Goal: Information Seeking & Learning: Learn about a topic

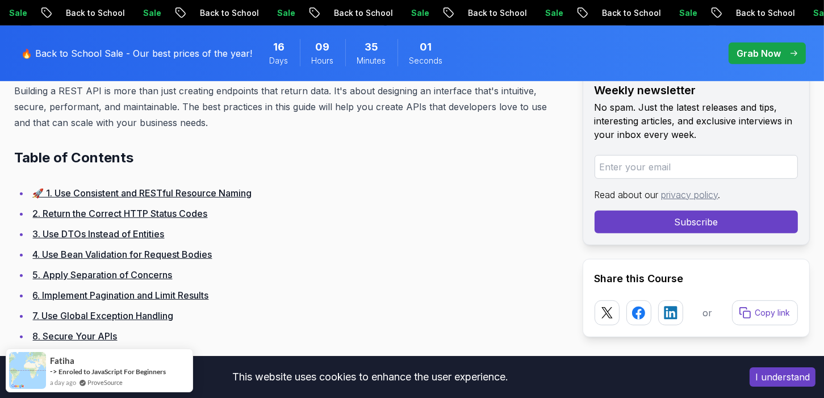
scroll to position [682, 0]
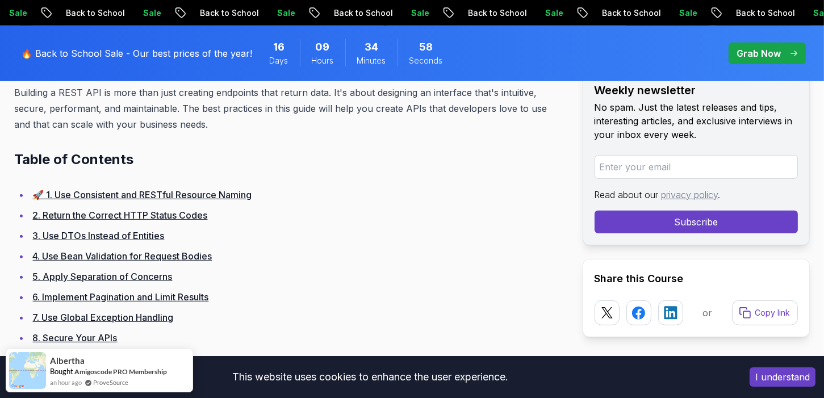
click at [141, 234] on link "3. Use DTOs Instead of Entities" at bounding box center [99, 235] width 132 height 11
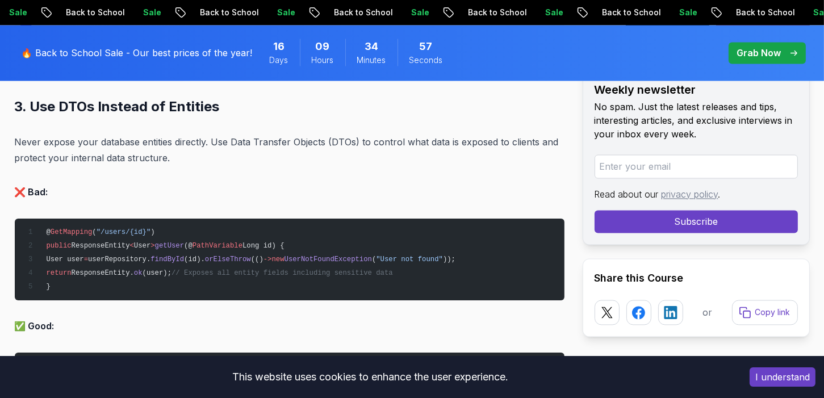
scroll to position [2931, 0]
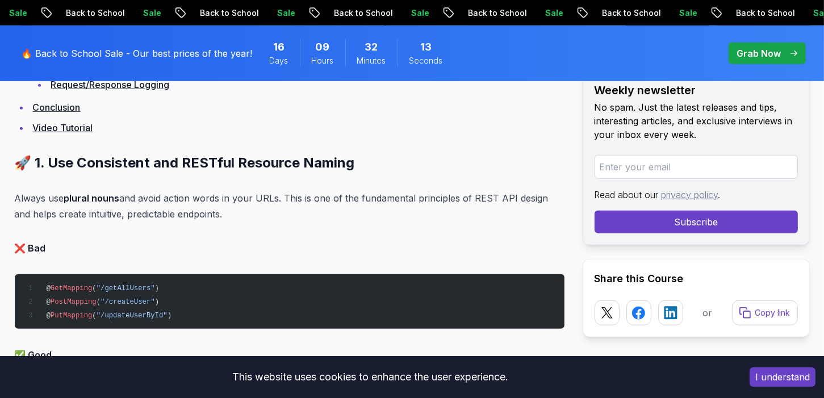
scroll to position [1056, 0]
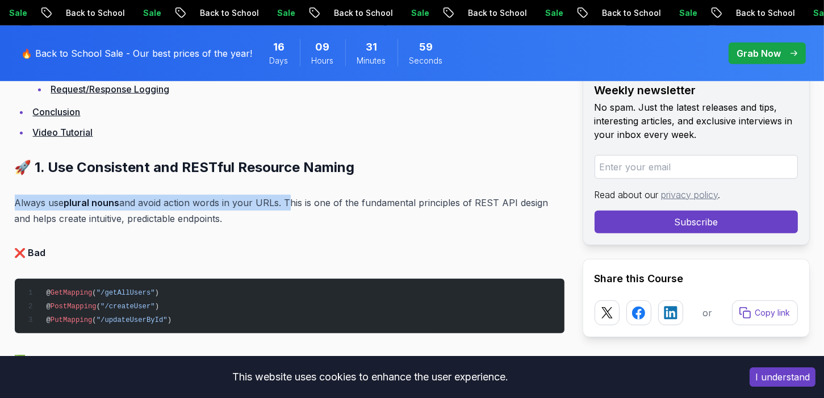
drag, startPoint x: 14, startPoint y: 198, endPoint x: 283, endPoint y: 206, distance: 268.8
click at [283, 206] on p "Always use plural nouns and avoid action words in your URLs. This is one of the…" at bounding box center [290, 211] width 550 height 32
click at [276, 207] on div at bounding box center [276, 207] width 0 height 0
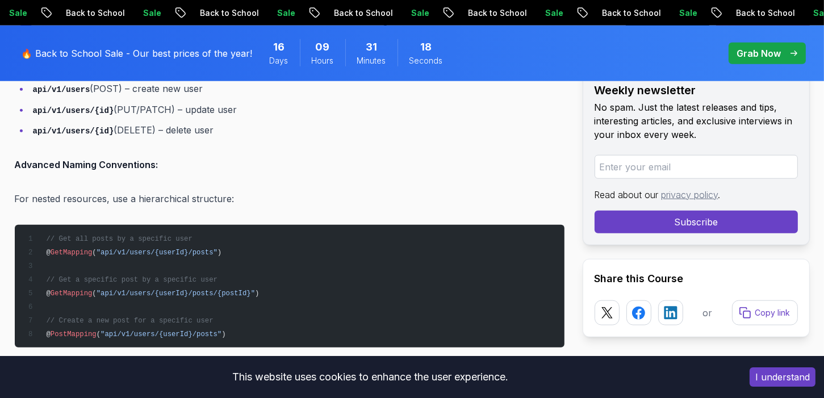
scroll to position [1510, 0]
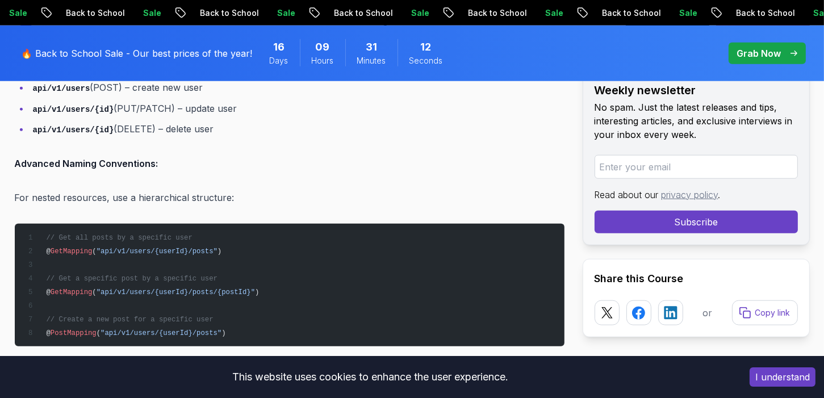
click at [153, 194] on p "For nested resources, use a hierarchical structure:" at bounding box center [290, 198] width 550 height 16
click at [146, 173] on div at bounding box center [146, 173] width 0 height 0
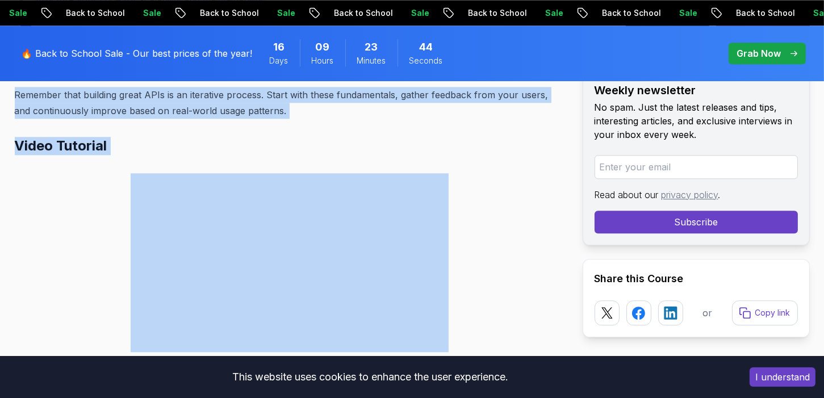
scroll to position [15089, 0]
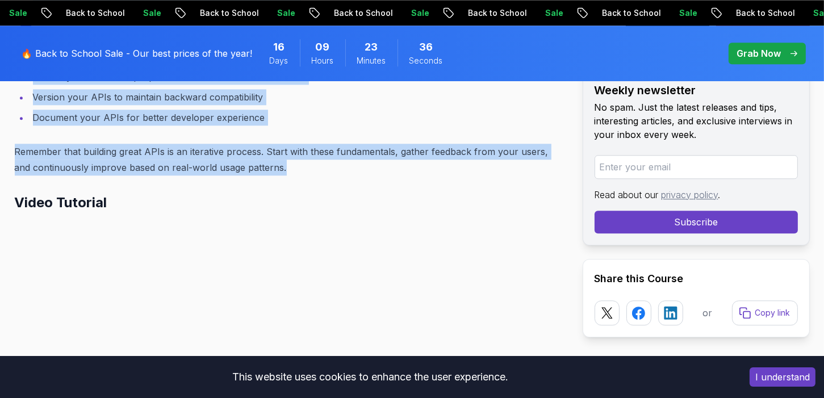
drag, startPoint x: 36, startPoint y: 165, endPoint x: 266, endPoint y: 159, distance: 230.2
copy div ". Lor Ipsumdolor sit AMETcon Adipisci Elitse Doeius tem incidi utlab etd magna …"
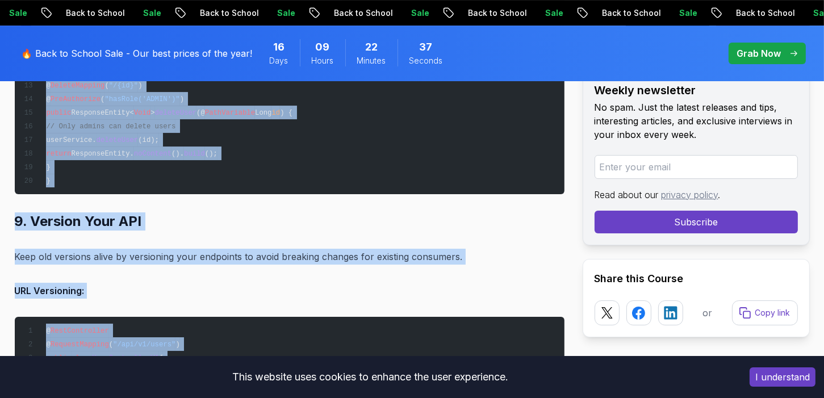
scroll to position [10544, 0]
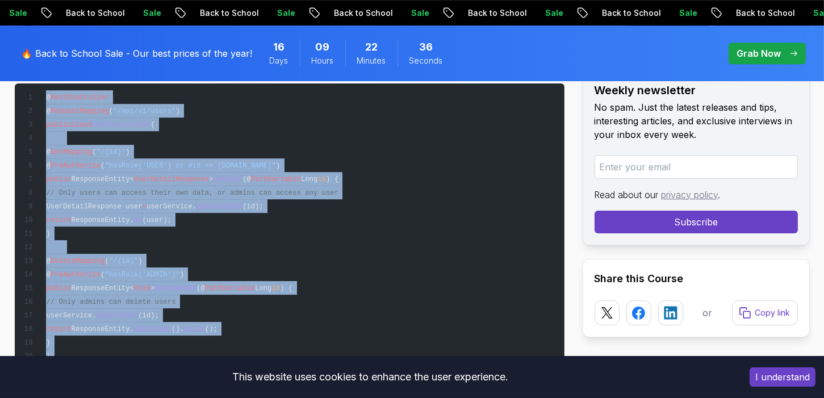
click at [381, 124] on pre "@ RestController @ RequestMapping ( "/api/v1/users" ) public class UserControll…" at bounding box center [290, 227] width 550 height 286
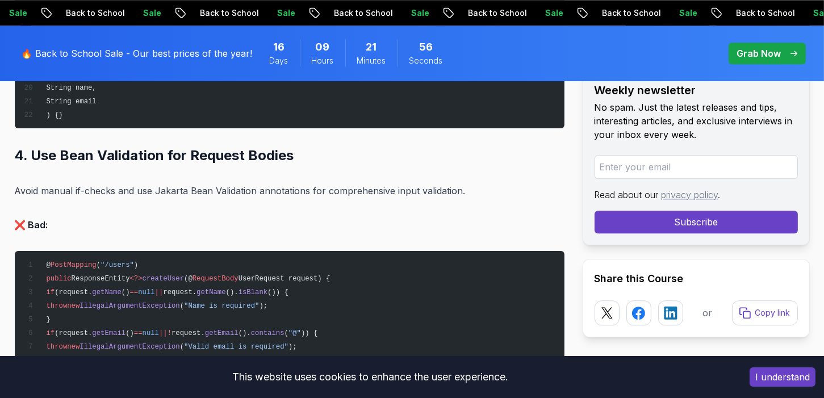
scroll to position [3896, 0]
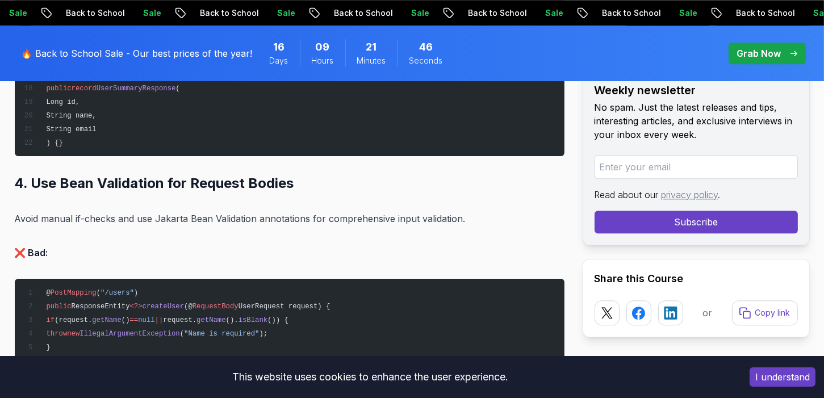
click at [361, 211] on p "Avoid manual if-checks and use Jakarta Bean Validation annotations for comprehe…" at bounding box center [290, 219] width 550 height 16
click at [359, 211] on p "Avoid manual if-checks and use Jakarta Bean Validation annotations for comprehe…" at bounding box center [290, 219] width 550 height 16
click at [352, 190] on div at bounding box center [352, 190] width 0 height 0
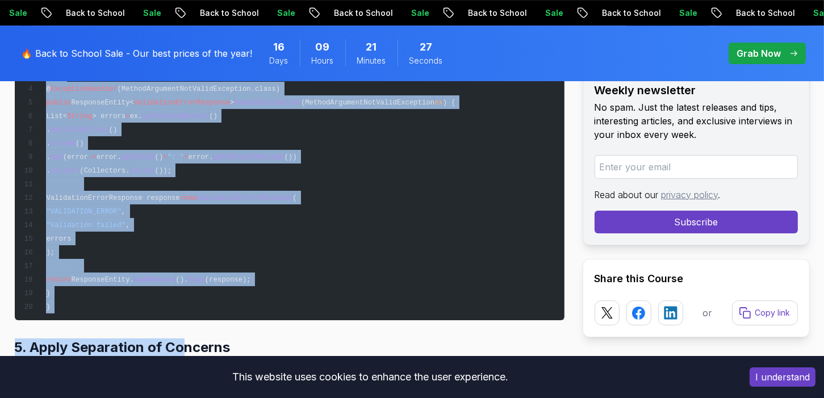
scroll to position [5089, 0]
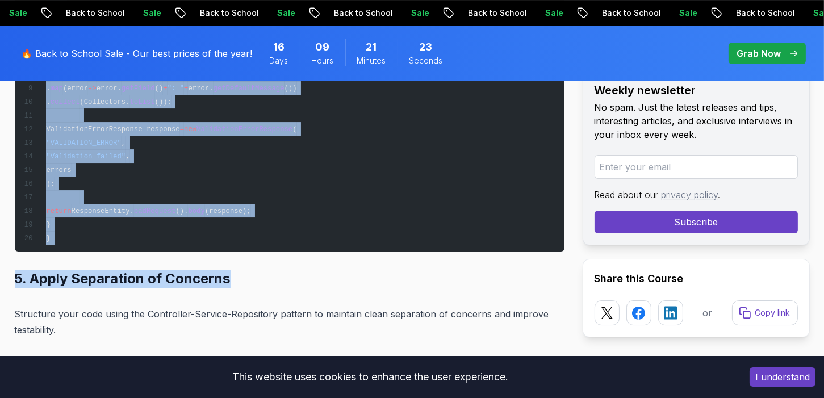
drag, startPoint x: 13, startPoint y: 227, endPoint x: 236, endPoint y: 273, distance: 227.9
copy div "3. Lor IPSu Dolorsi am Consecte Adipi elitse doei temporin utlabore etdolore. M…"
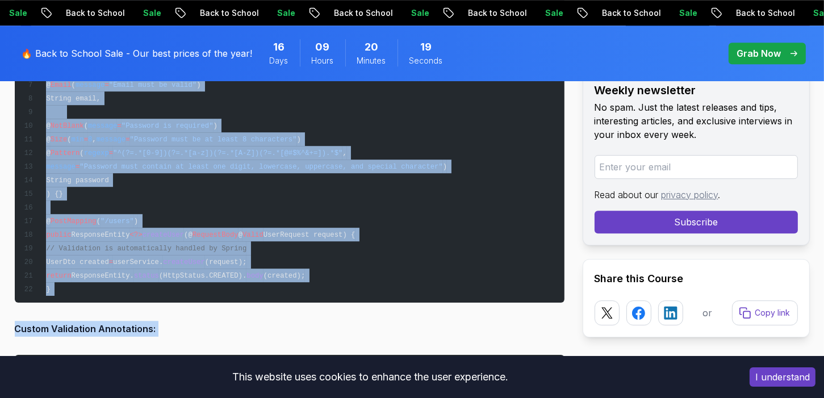
scroll to position [4408, 0]
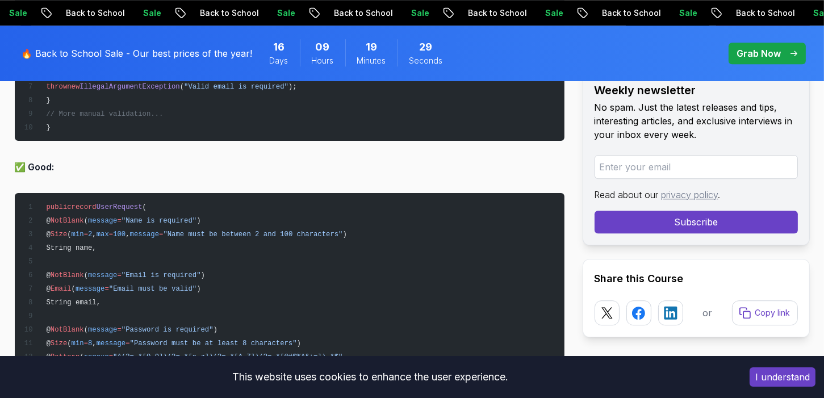
scroll to position [4180, 0]
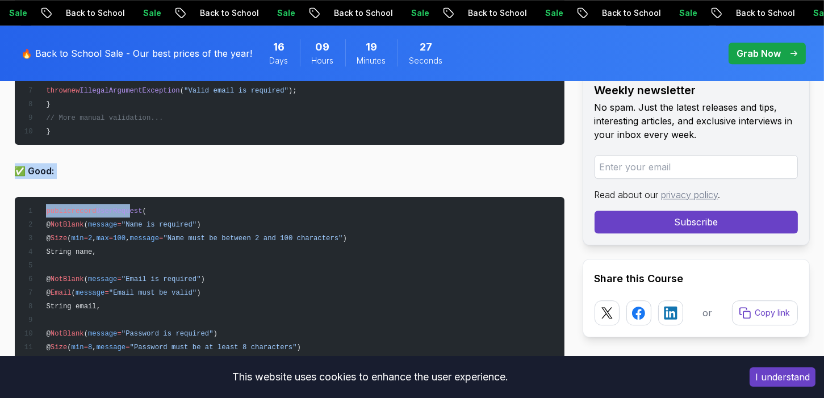
drag, startPoint x: 10, startPoint y: 150, endPoint x: 114, endPoint y: 169, distance: 105.6
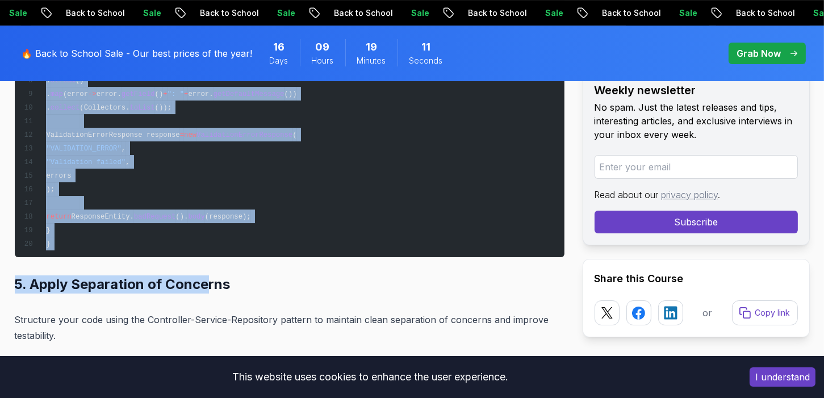
scroll to position [5089, 0]
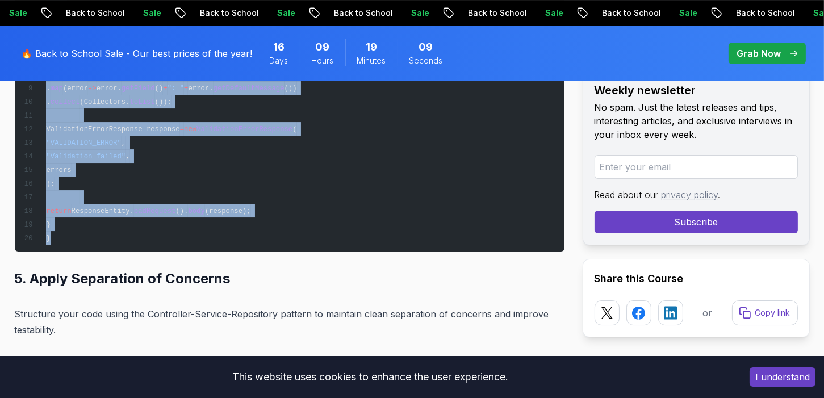
drag, startPoint x: 11, startPoint y: 198, endPoint x: 215, endPoint y: 241, distance: 208.5
copy div "@ NotBlank ( message = "Password is required" ) @ Size ( min = 8 , message = "P…"
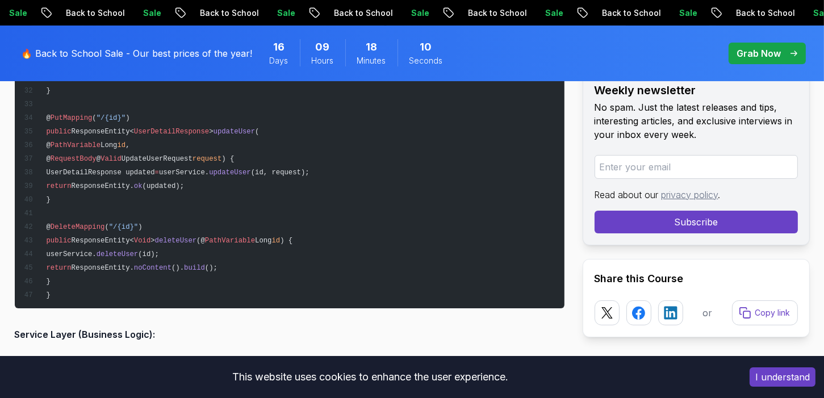
scroll to position [5828, 0]
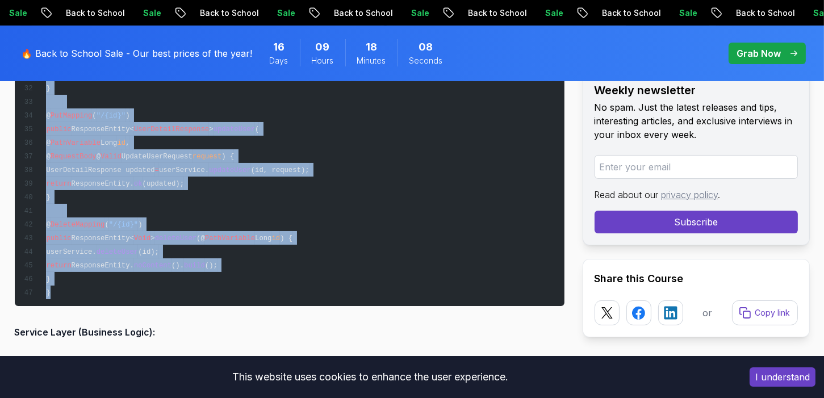
drag, startPoint x: 9, startPoint y: 148, endPoint x: 145, endPoint y: 286, distance: 194.0
copy div "5. Apply Separation of Concerns Structure your code using the Controller-Servic…"
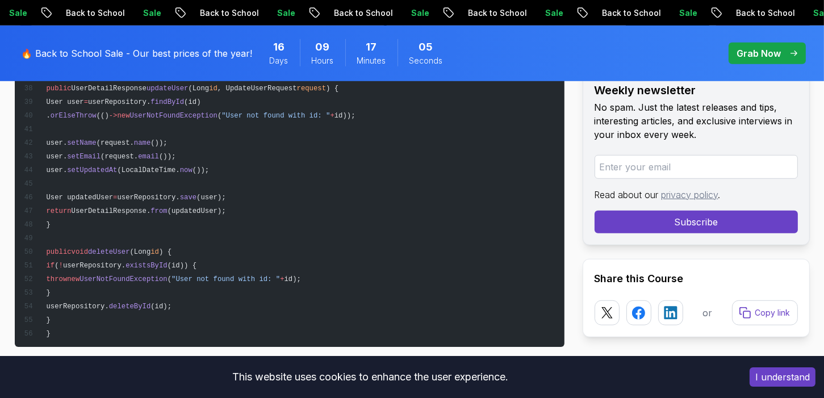
scroll to position [6623, 0]
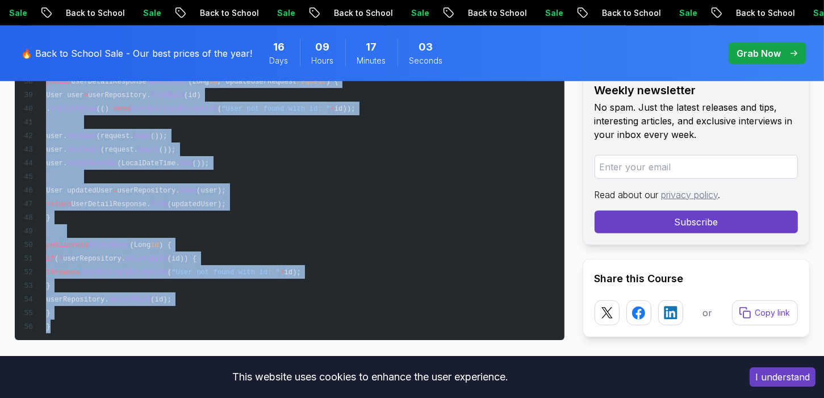
drag, startPoint x: 13, startPoint y: 93, endPoint x: 62, endPoint y: 322, distance: 234.1
copy div "Service Layer (Business Logic): @ Service @ Transactional public class UserServ…"
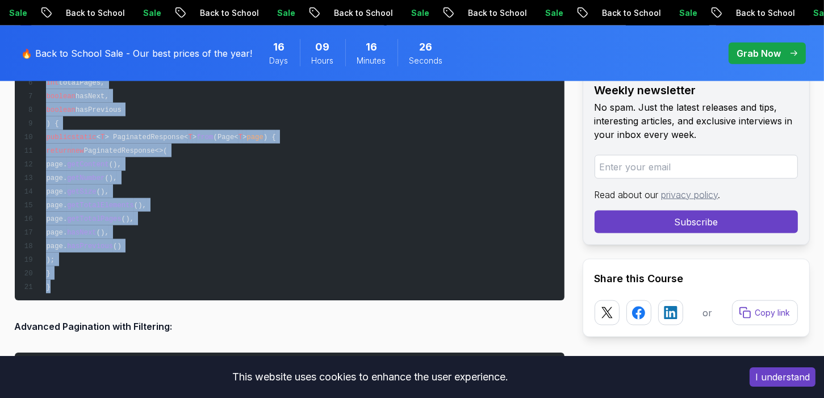
scroll to position [7703, 0]
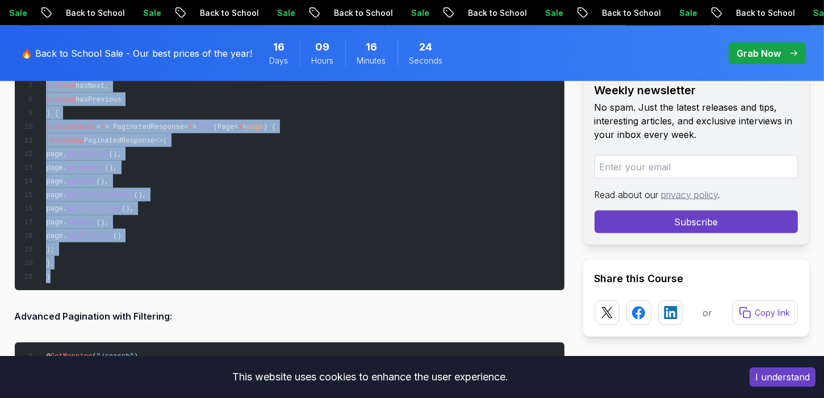
drag, startPoint x: 14, startPoint y: 188, endPoint x: 137, endPoint y: 278, distance: 152.4
click at [137, 278] on div "Introduction Spring Boot makes it easy to build REST APIs quickly, but writing …" at bounding box center [290, 370] width 550 height 14950
copy div "Repository Layer (Data Access): @ Repository public interface UserRepository ex…"
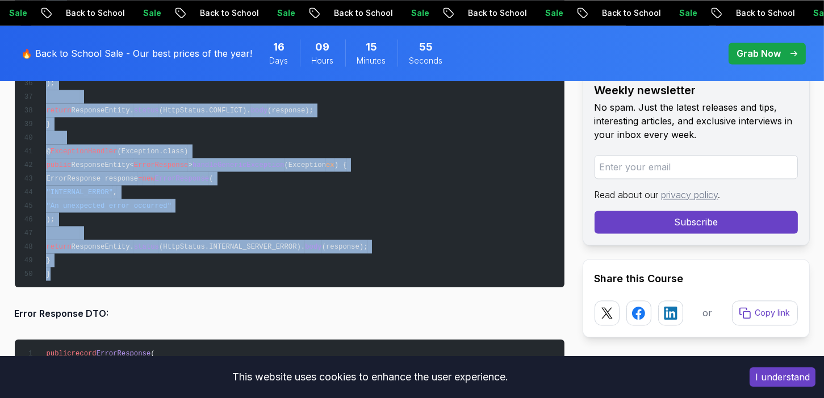
scroll to position [8782, 0]
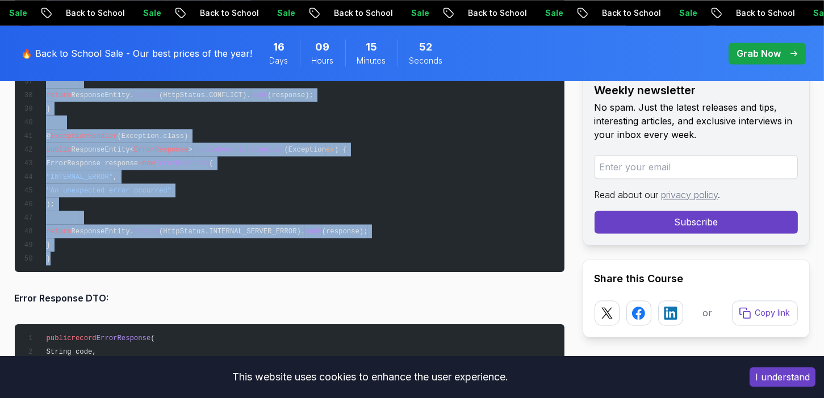
drag, startPoint x: 15, startPoint y: 251, endPoint x: 119, endPoint y: 258, distance: 104.2
copy div "Advanced Pagination with Filtering: @ GetMapping ( "/search" ) public ResponseE…"
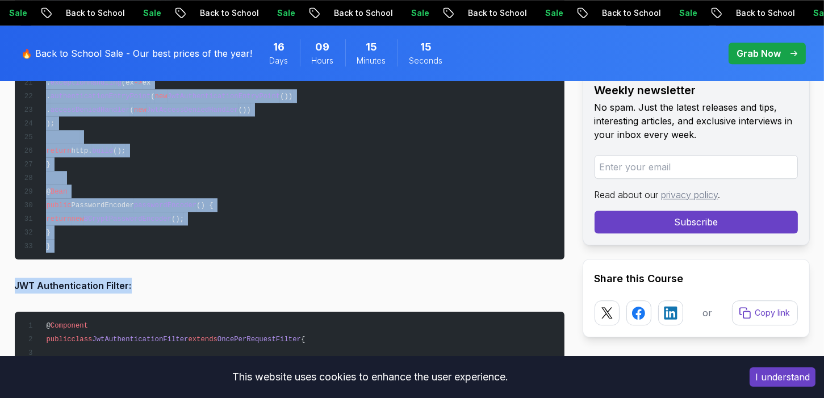
scroll to position [9805, 0]
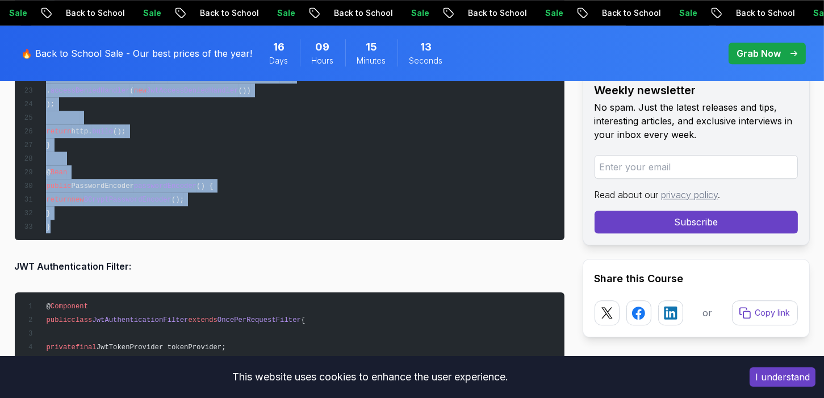
drag, startPoint x: 14, startPoint y: 176, endPoint x: 58, endPoint y: 216, distance: 60.3
copy div "Error Response DTO: public record ErrorResponse ( String code, String message, …"
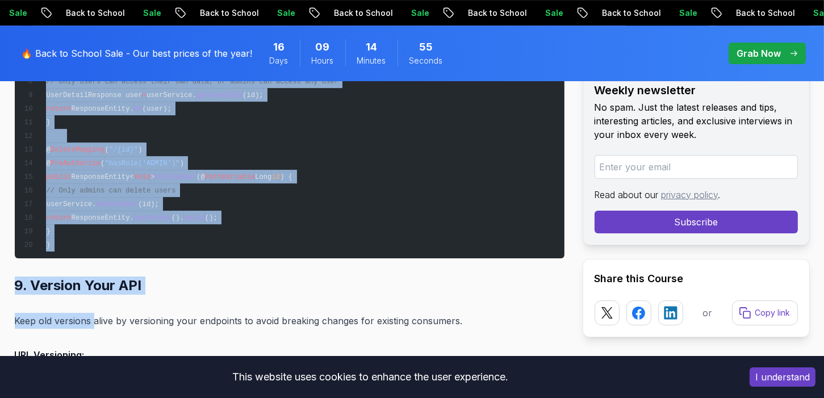
scroll to position [10657, 0]
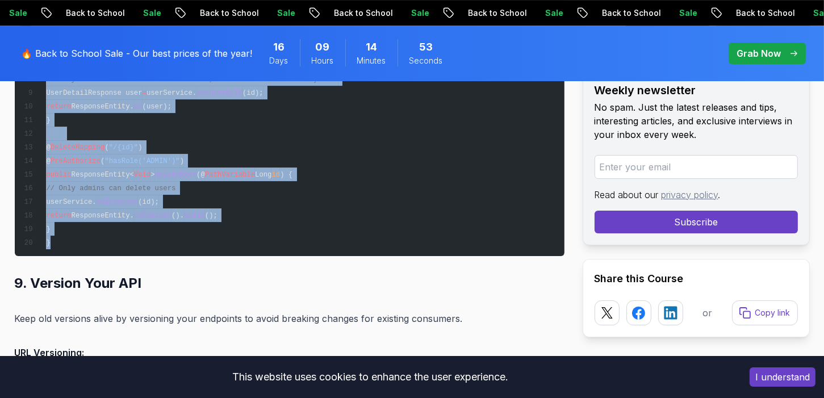
drag, startPoint x: 15, startPoint y: 258, endPoint x: 54, endPoint y: 240, distance: 43.2
copy div "JWT Authentication Filter: @ Component public class JwtAuthenticationFilter ext…"
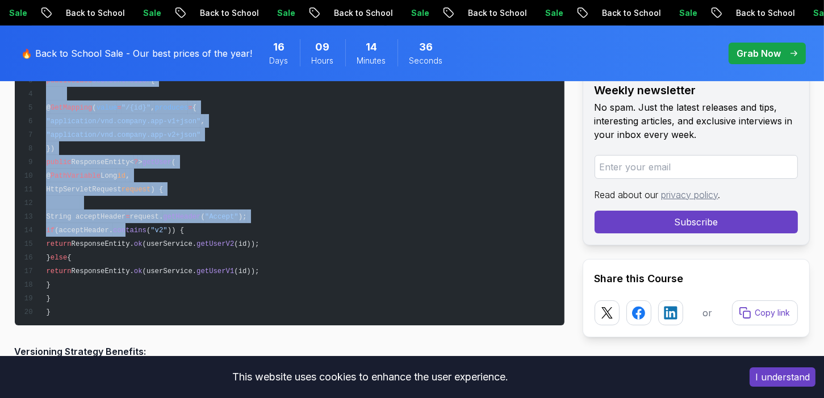
scroll to position [11680, 0]
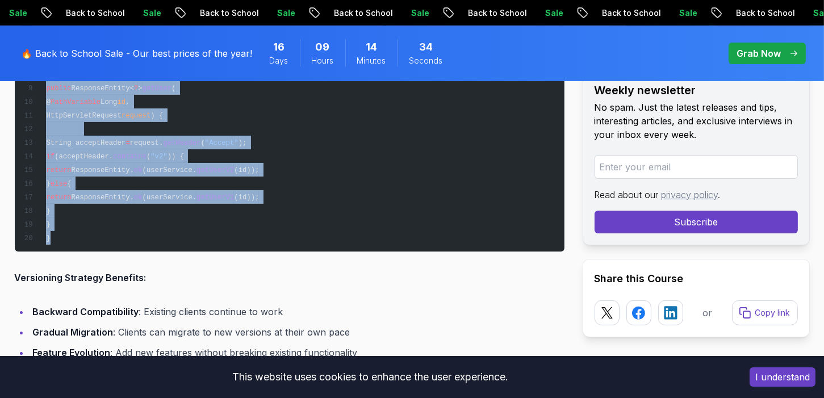
drag, startPoint x: 16, startPoint y: 106, endPoint x: 146, endPoint y: 234, distance: 182.4
copy div "9. Version Your API Keep old versions alive by versioning your endpoints to avo…"
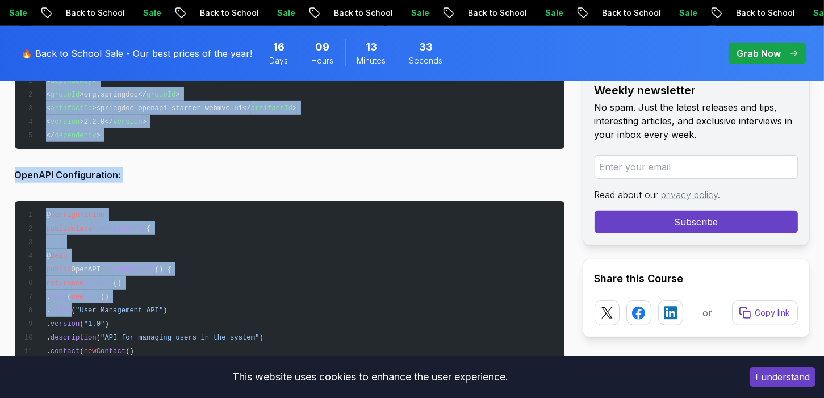
scroll to position [12135, 0]
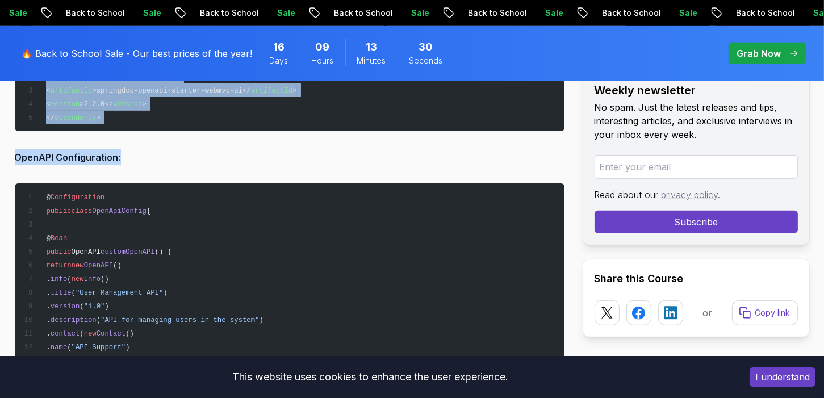
drag, startPoint x: 14, startPoint y: 157, endPoint x: 139, endPoint y: 148, distance: 124.7
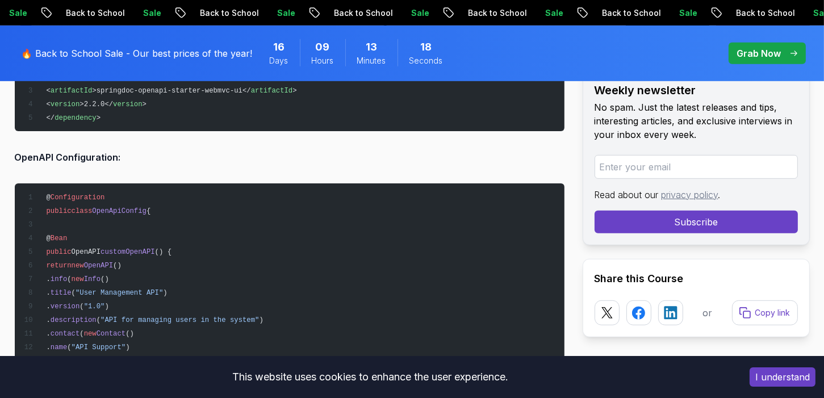
drag, startPoint x: 14, startPoint y: 169, endPoint x: 28, endPoint y: 182, distance: 18.9
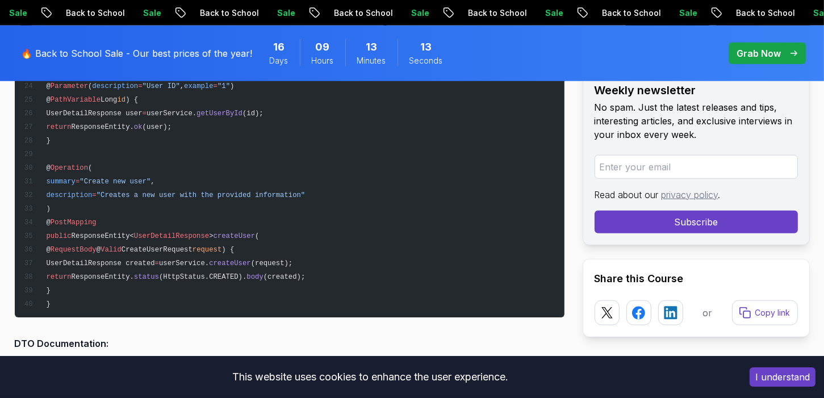
scroll to position [12930, 0]
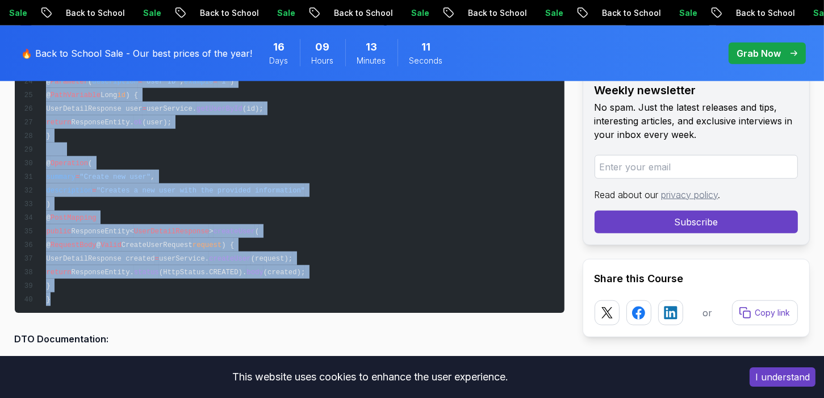
drag, startPoint x: 29, startPoint y: 180, endPoint x: 174, endPoint y: 286, distance: 180.1
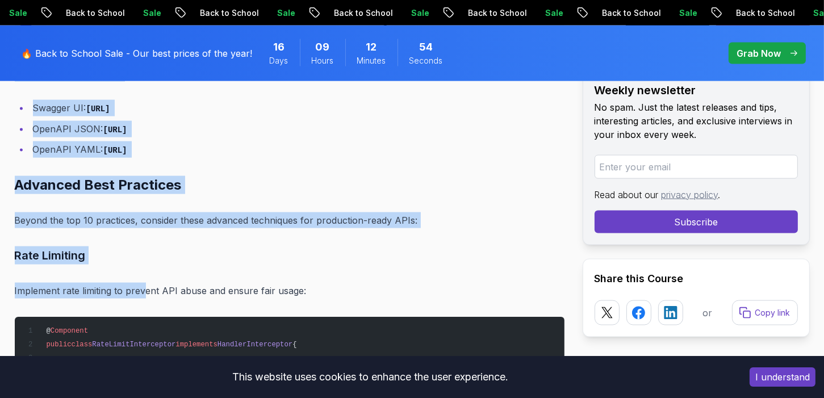
scroll to position [13555, 0]
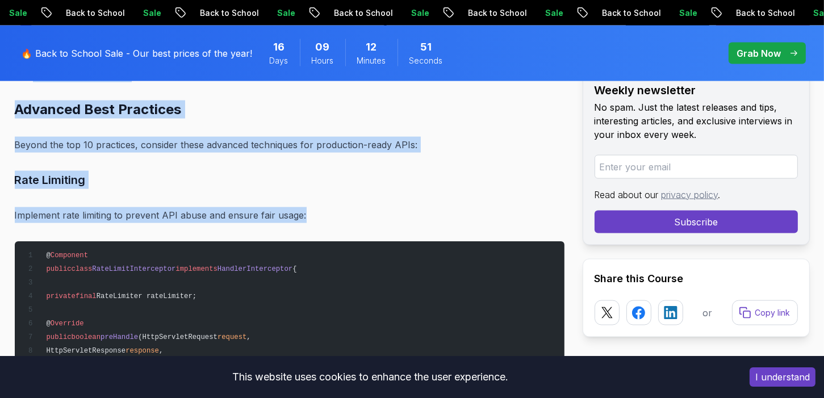
drag, startPoint x: 12, startPoint y: 161, endPoint x: 330, endPoint y: 194, distance: 318.7
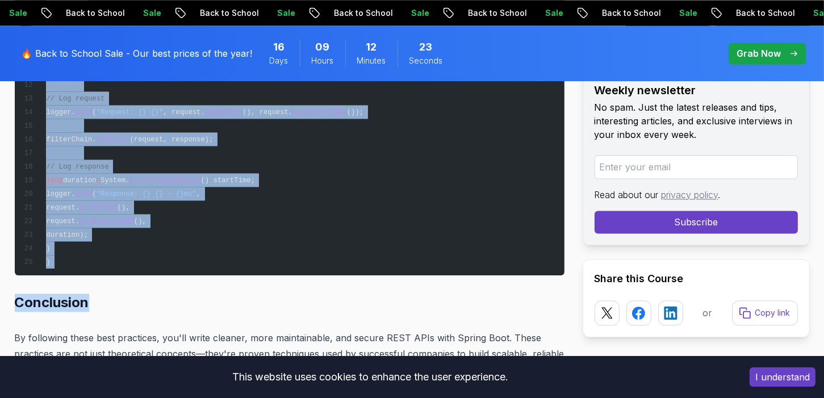
scroll to position [14634, 0]
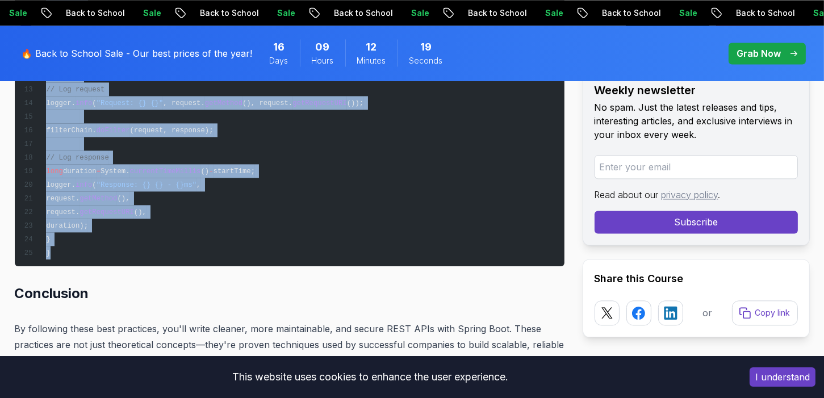
drag, startPoint x: 46, startPoint y: 245, endPoint x: 141, endPoint y: 251, distance: 95.6
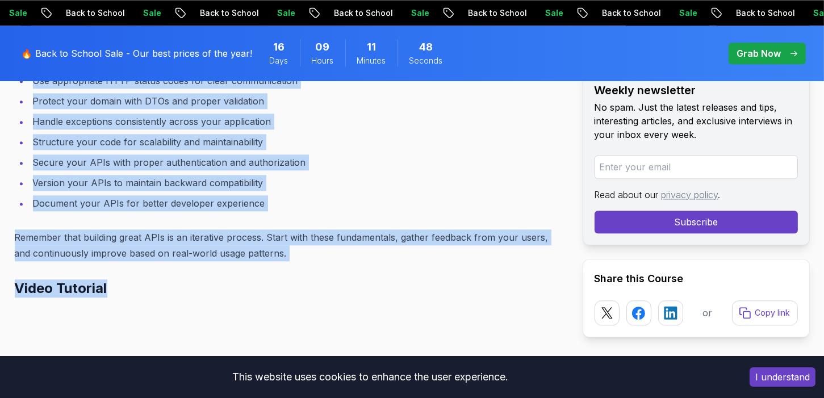
scroll to position [15032, 0]
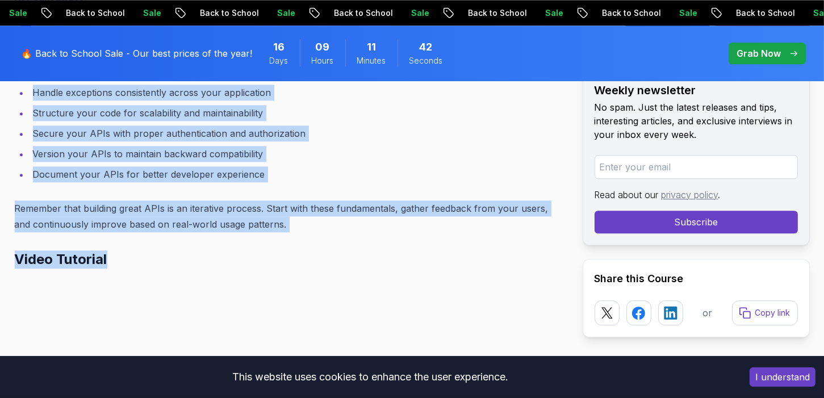
drag, startPoint x: 13, startPoint y: 112, endPoint x: 289, endPoint y: 225, distance: 298.4
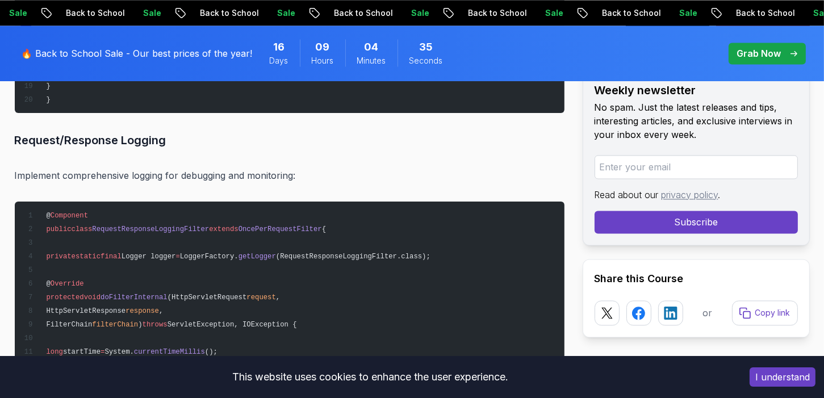
scroll to position [14066, 0]
